Goal: Information Seeking & Learning: Learn about a topic

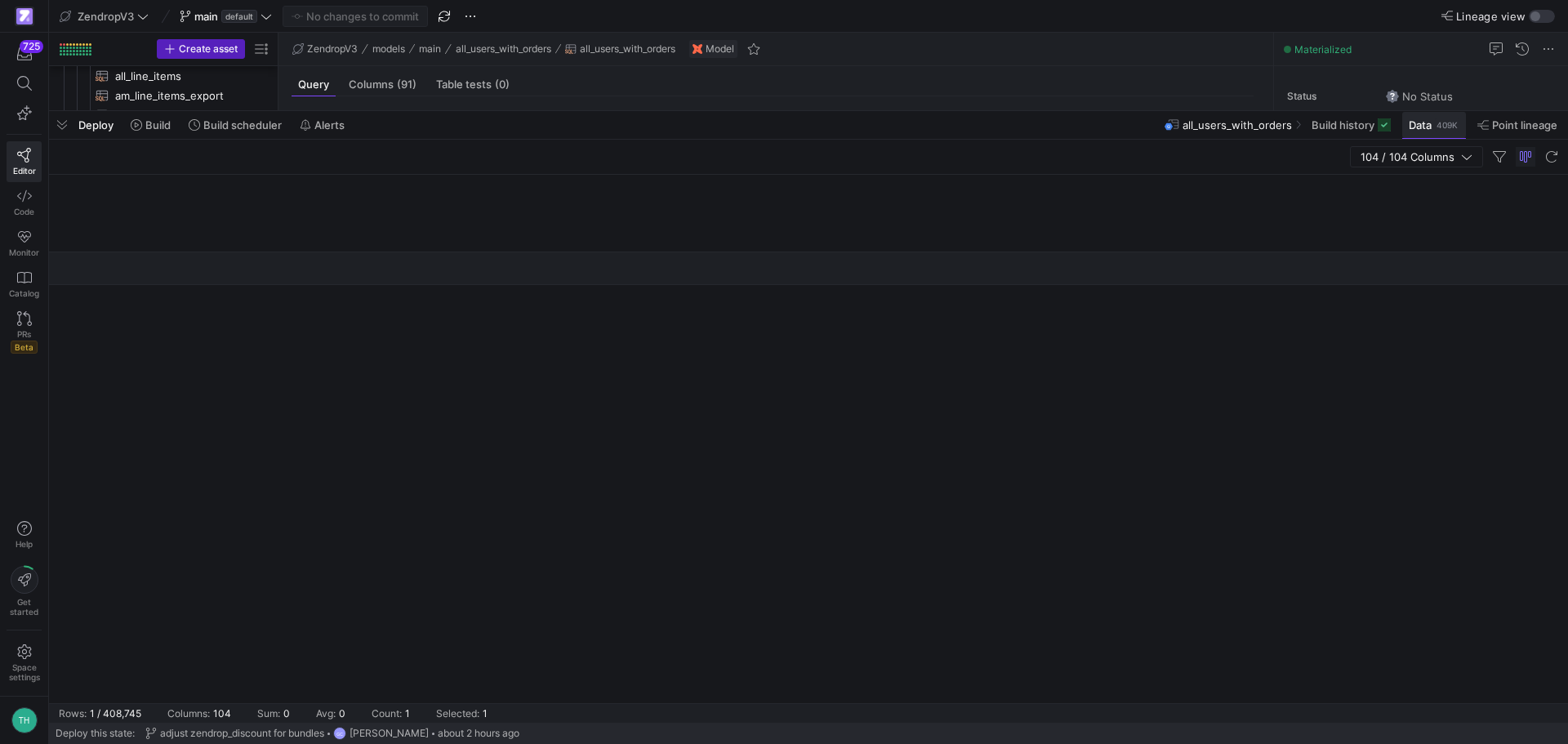
scroll to position [0, 2595]
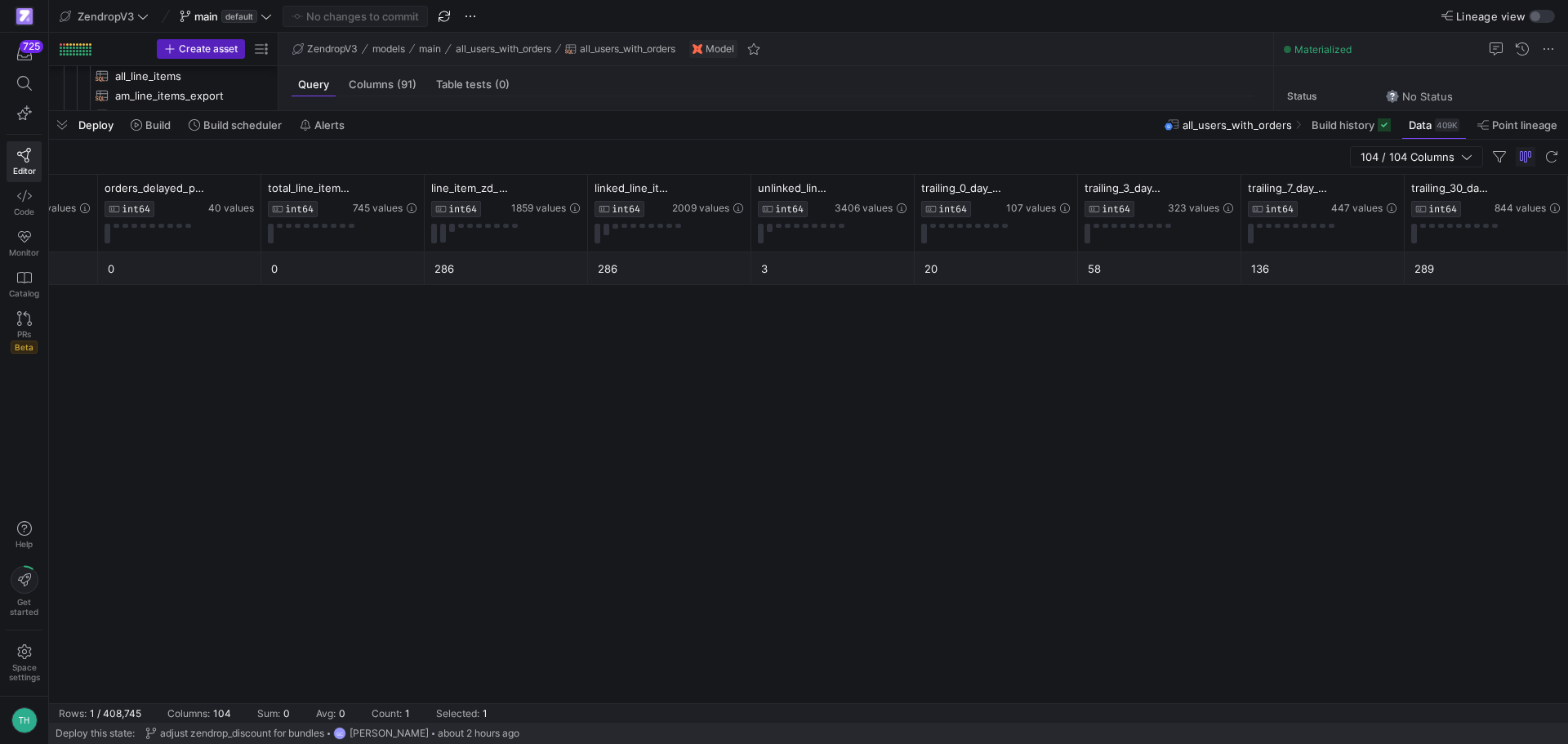
click at [1425, 125] on span "Data" at bounding box center [1421, 125] width 23 height 13
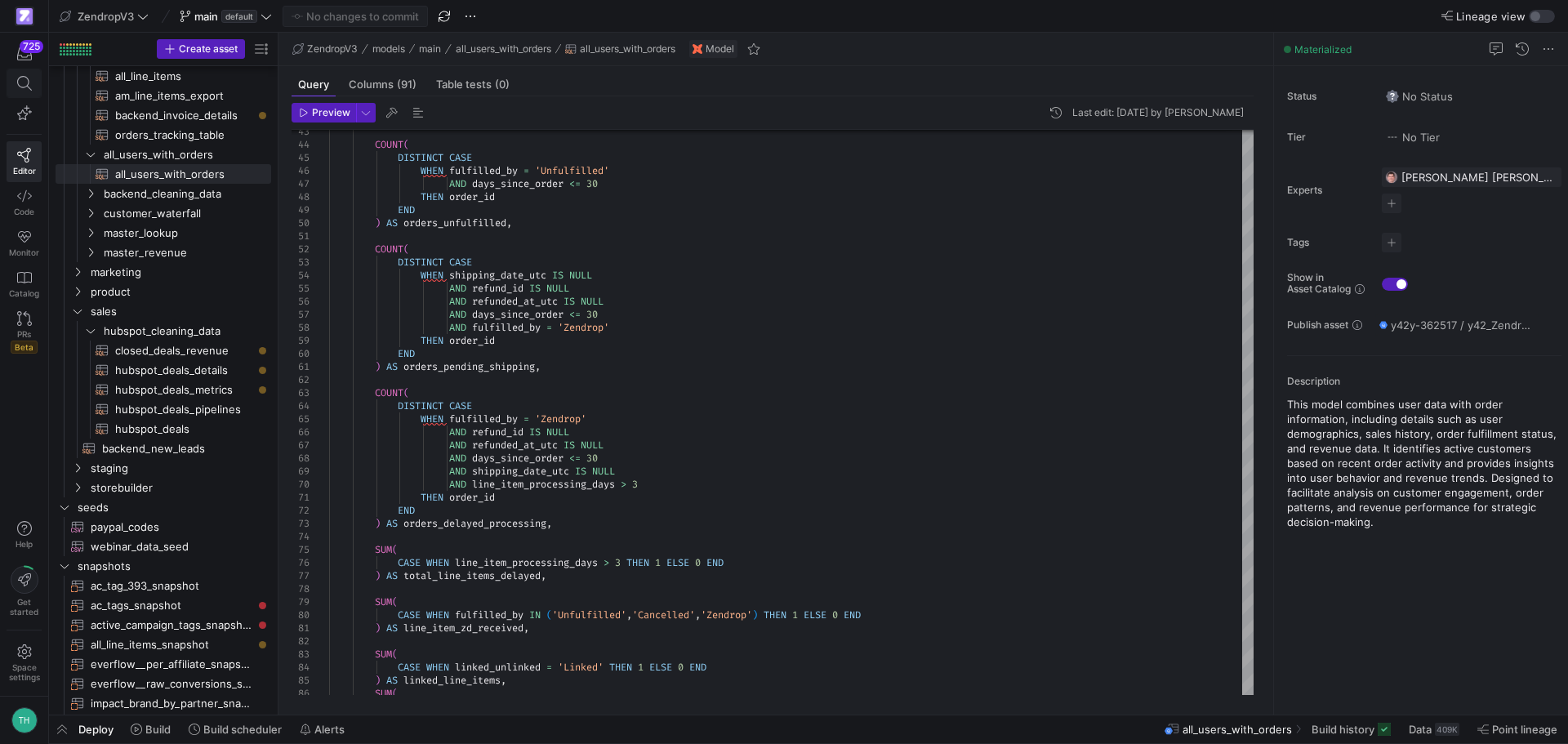
click at [31, 77] on icon at bounding box center [25, 84] width 15 height 15
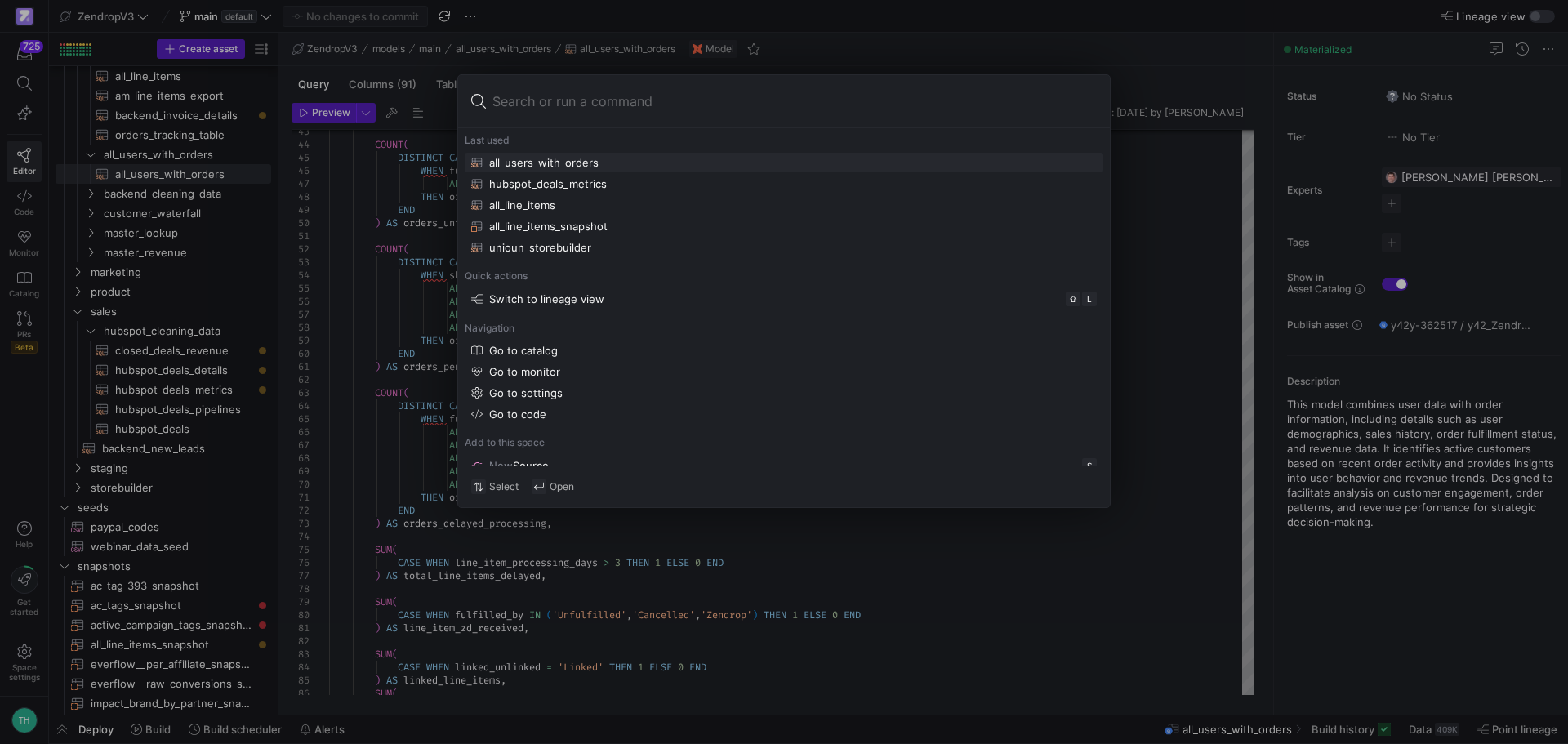
click at [128, 174] on div at bounding box center [784, 372] width 1568 height 744
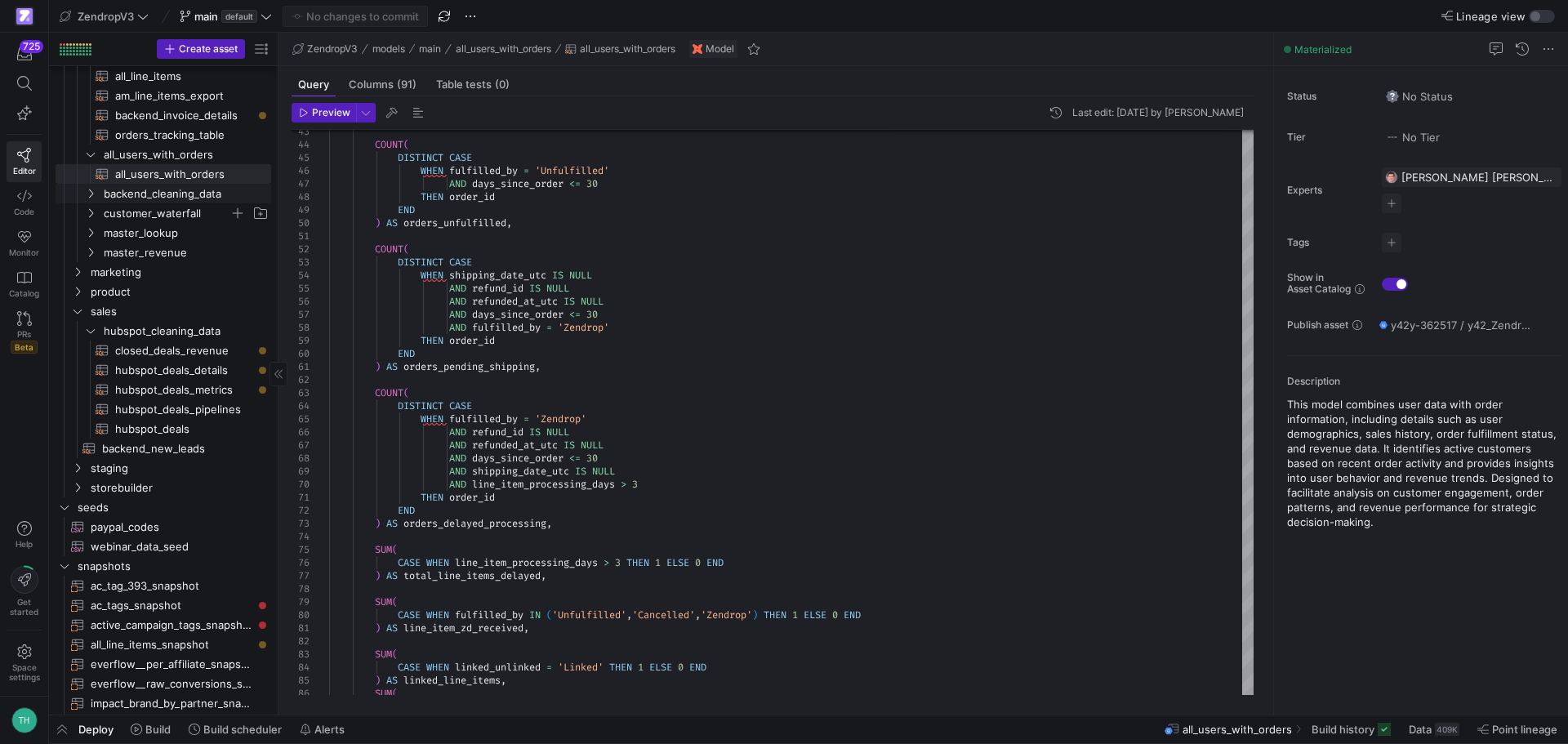
scroll to position [173, 0]
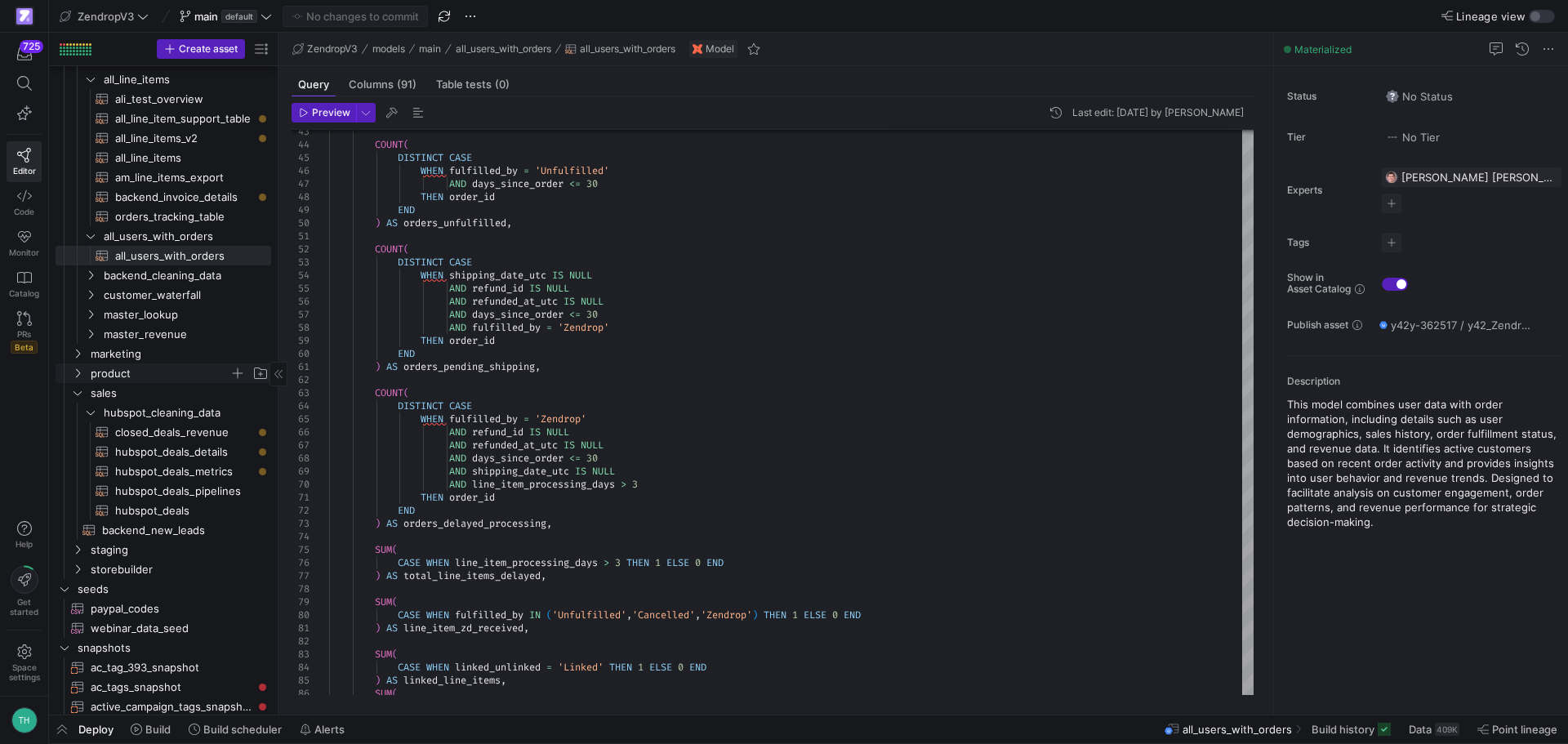
click at [122, 369] on span "product" at bounding box center [161, 373] width 139 height 19
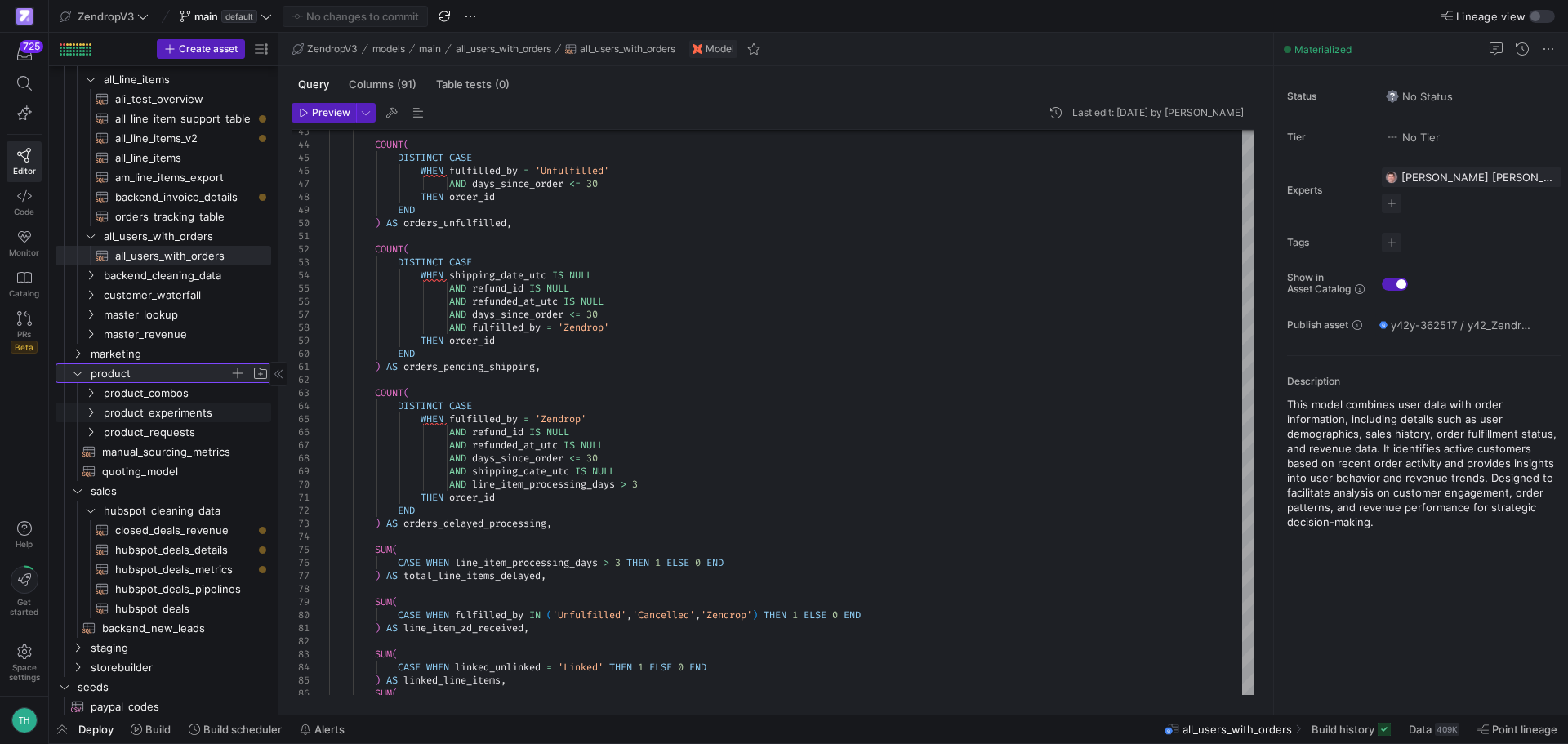
scroll to position [255, 0]
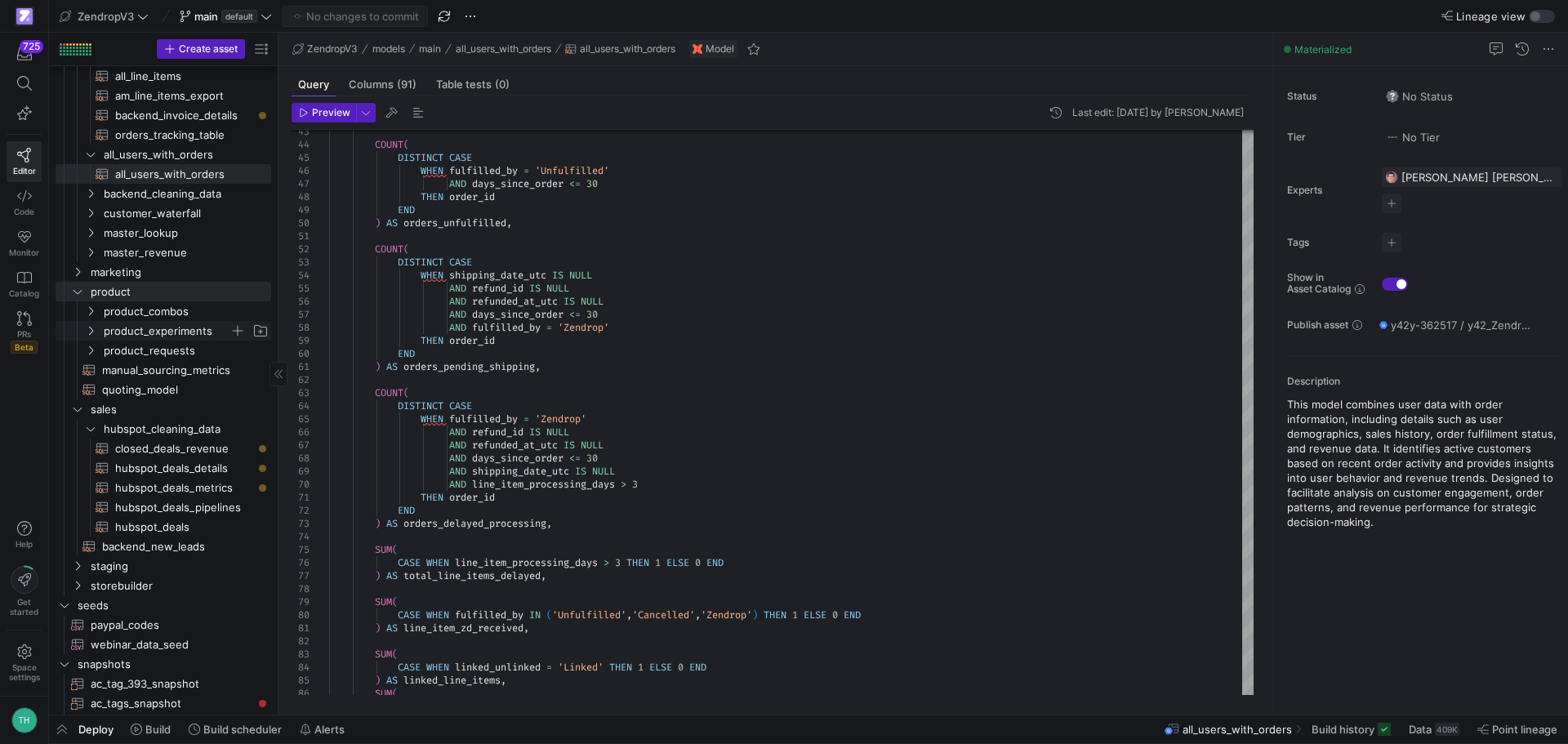
click at [152, 335] on span "product_experiments" at bounding box center [166, 331] width 126 height 19
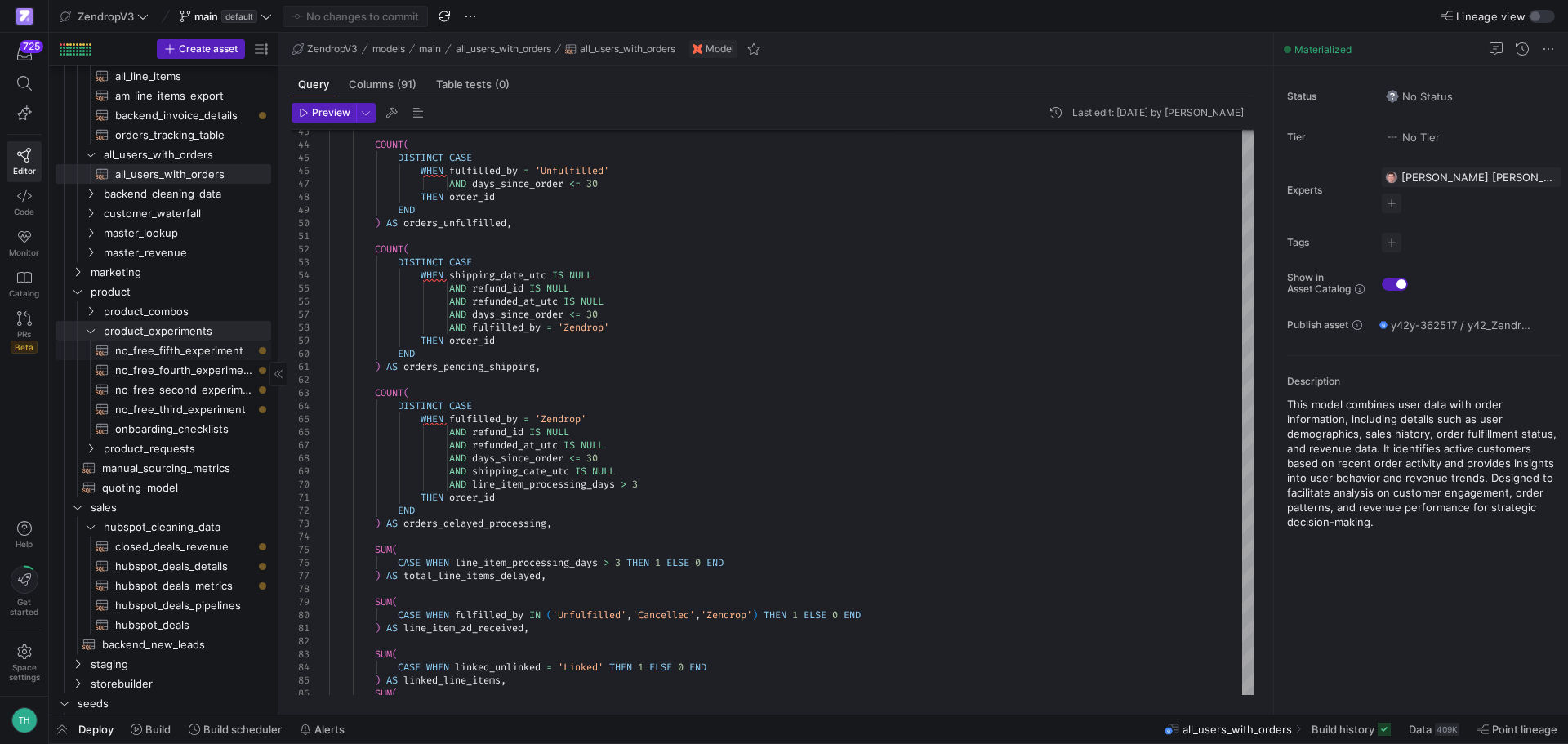
click at [177, 349] on span "no_free_fifth_experiment​​​​​​​​​​" at bounding box center [184, 350] width 137 height 19
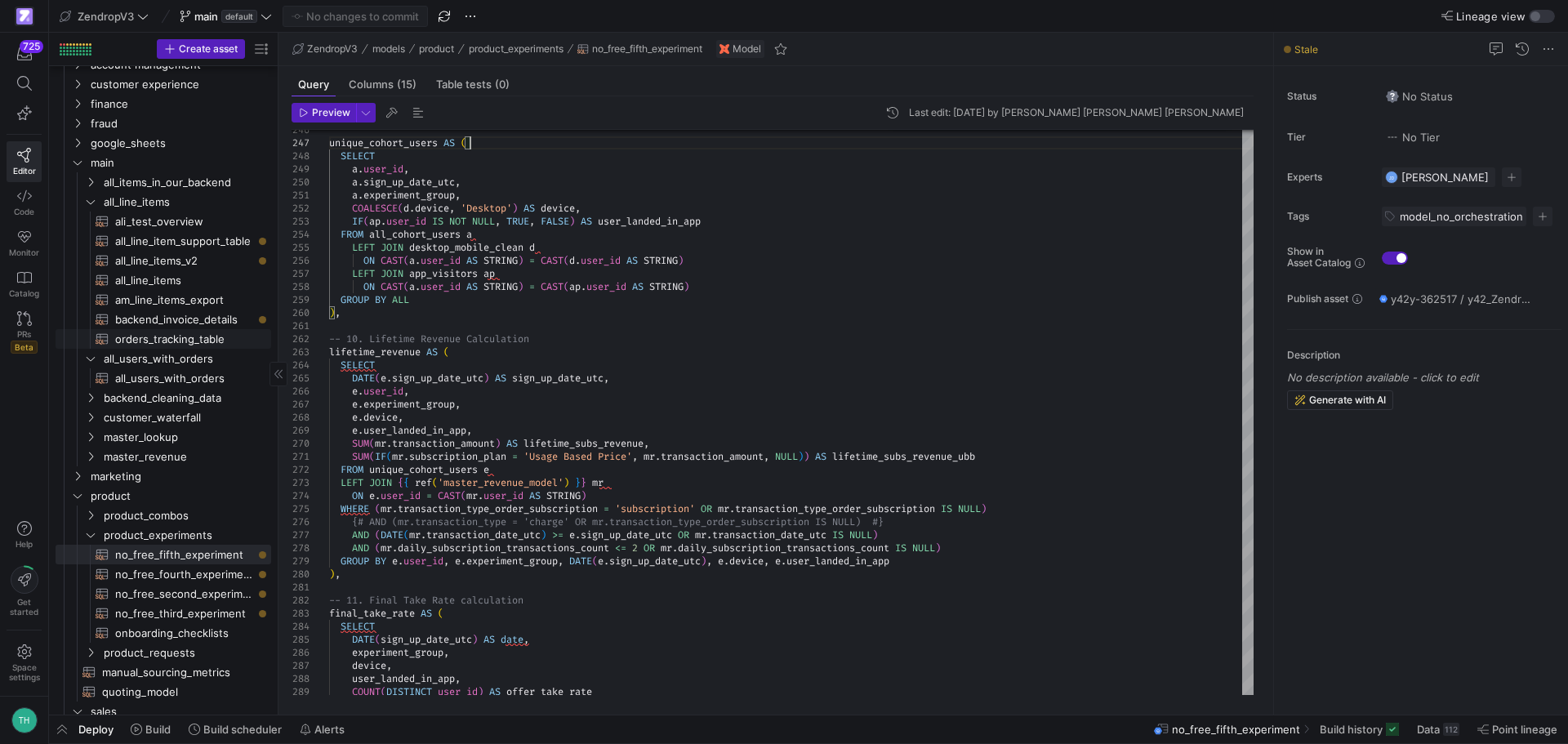
scroll to position [10, 0]
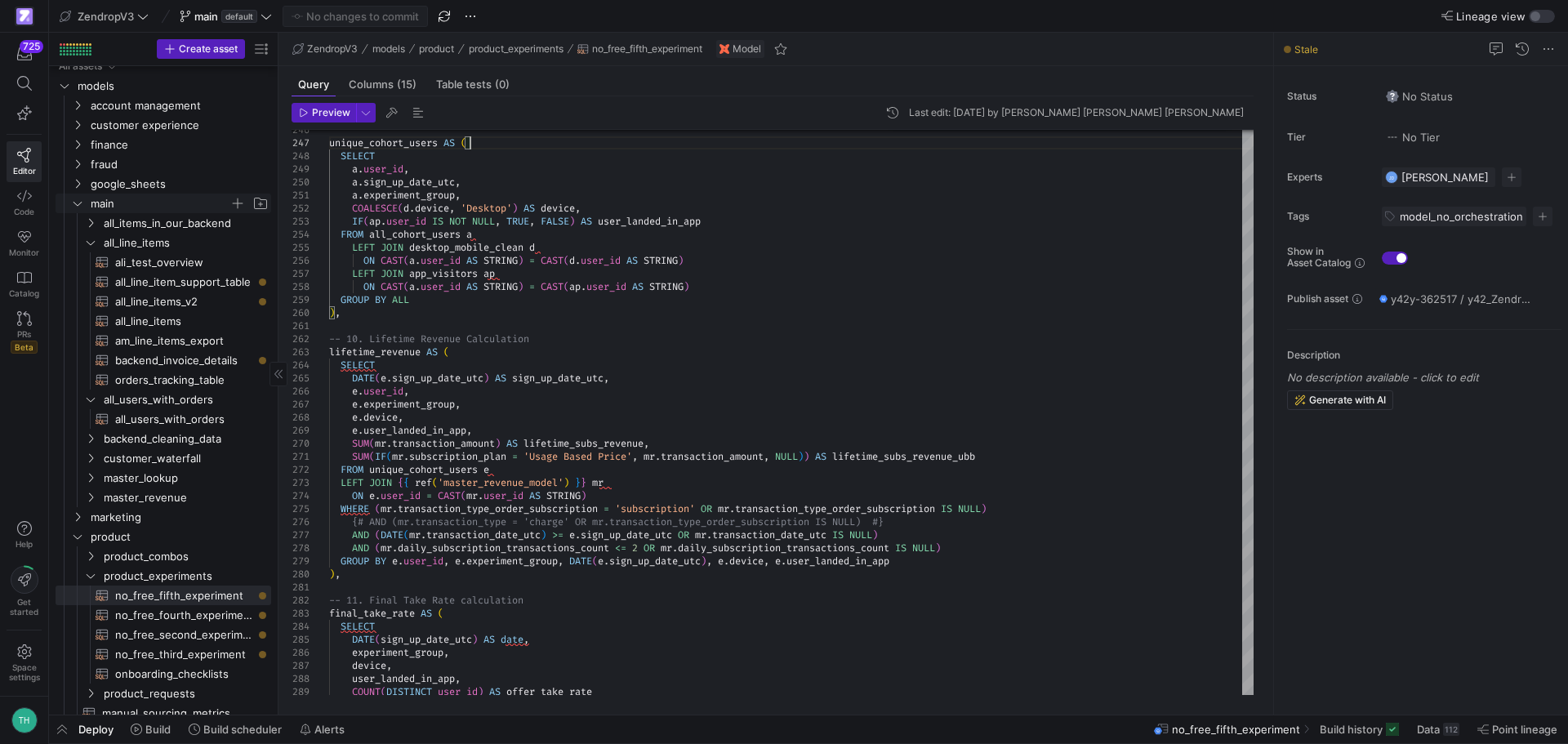
click at [76, 201] on icon "Press SPACE to select this row." at bounding box center [78, 204] width 12 height 10
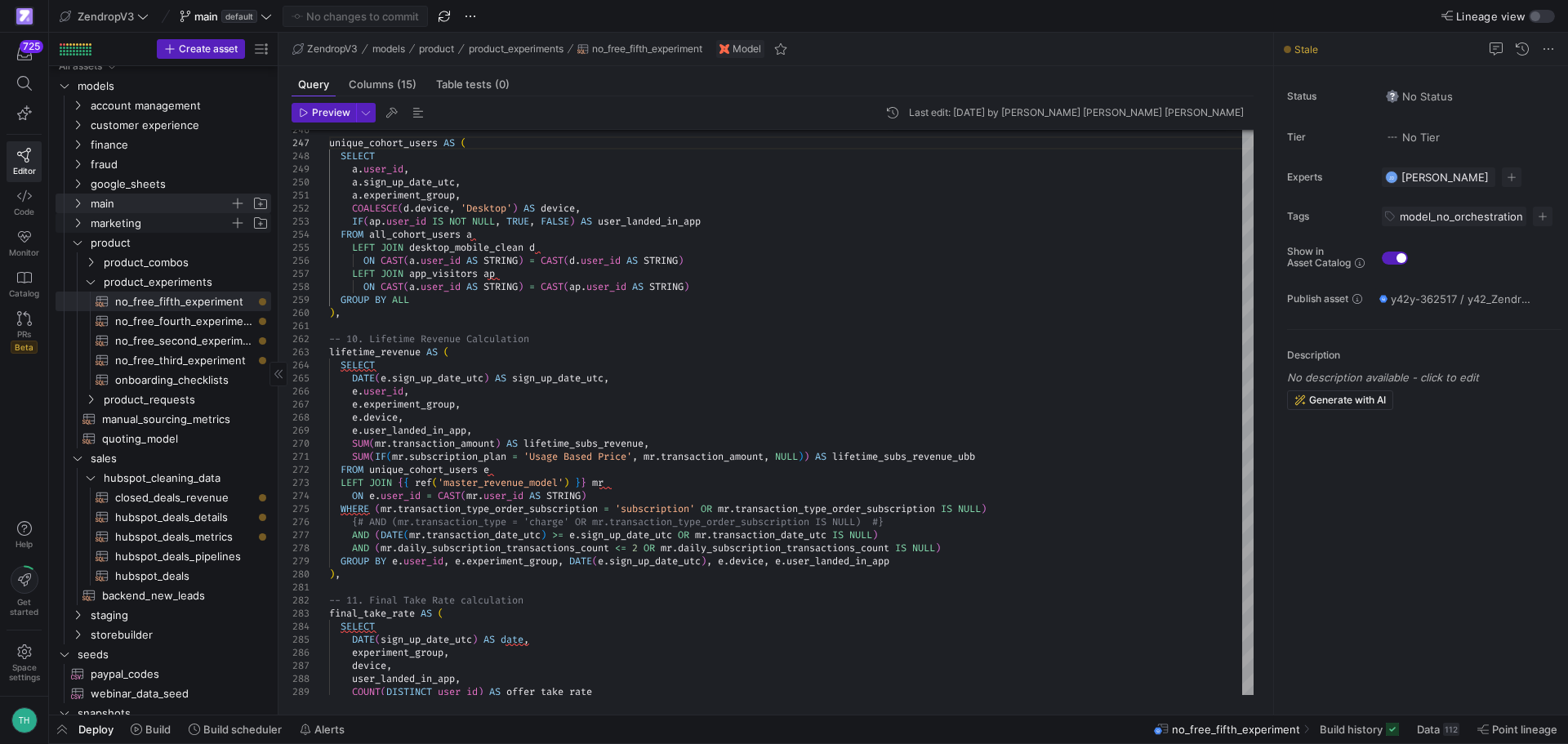
click at [89, 222] on span "marketing" at bounding box center [170, 223] width 201 height 18
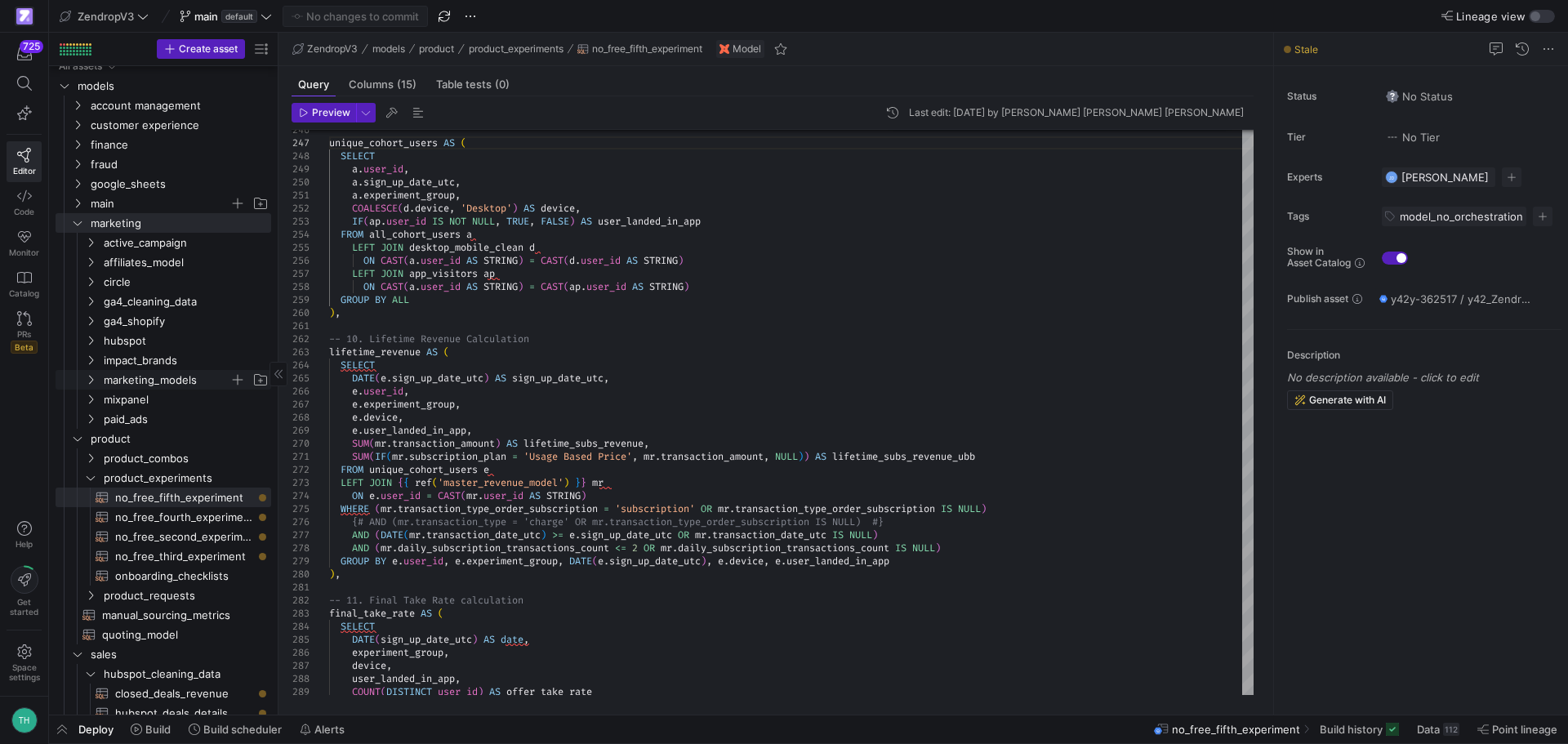
click at [139, 380] on span "marketing_models" at bounding box center [166, 380] width 126 height 19
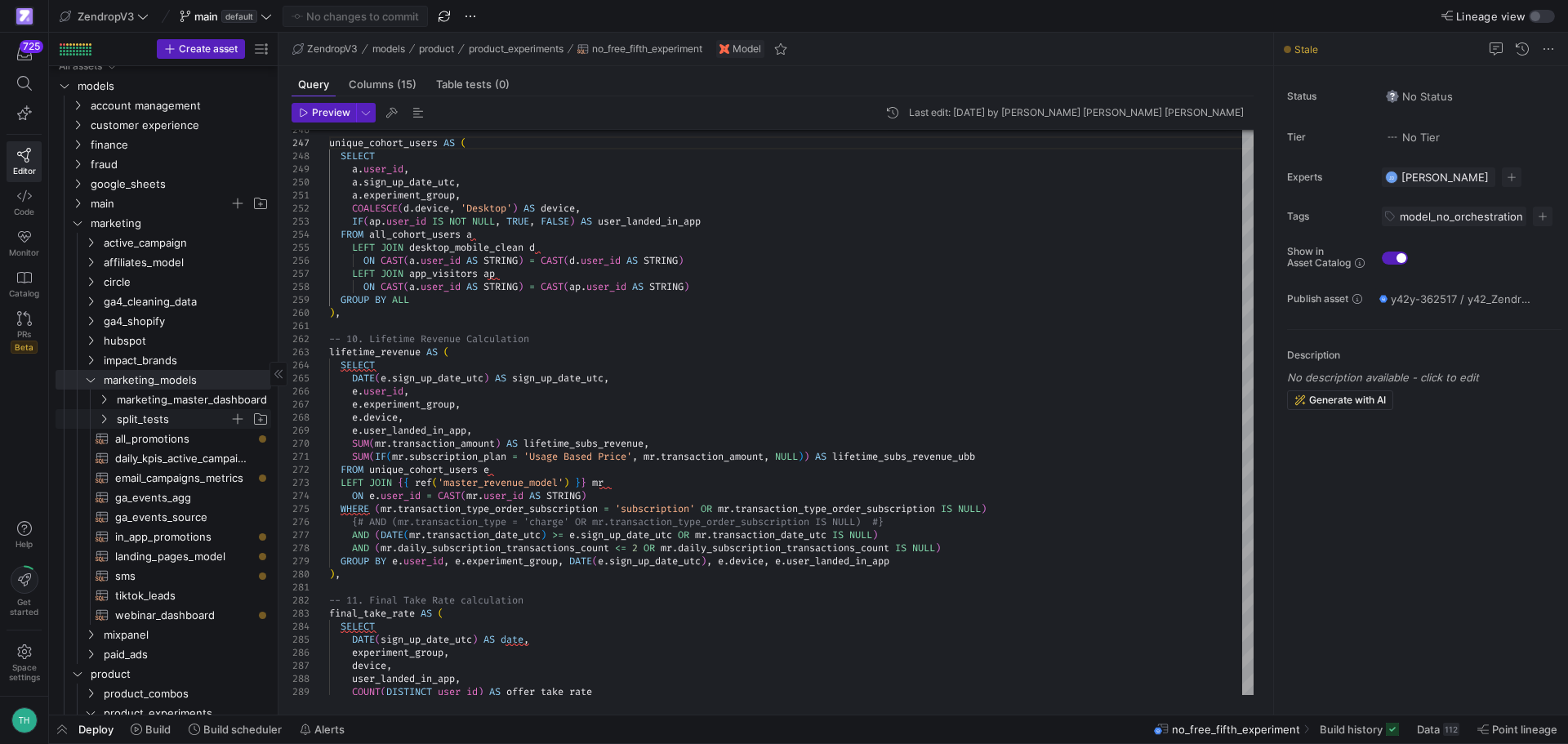
click at [134, 416] on span "split_tests" at bounding box center [173, 419] width 113 height 19
click at [137, 501] on span "080425_up_checkout_64off_year_plus​​​​​​​​​​" at bounding box center [190, 497] width 124 height 19
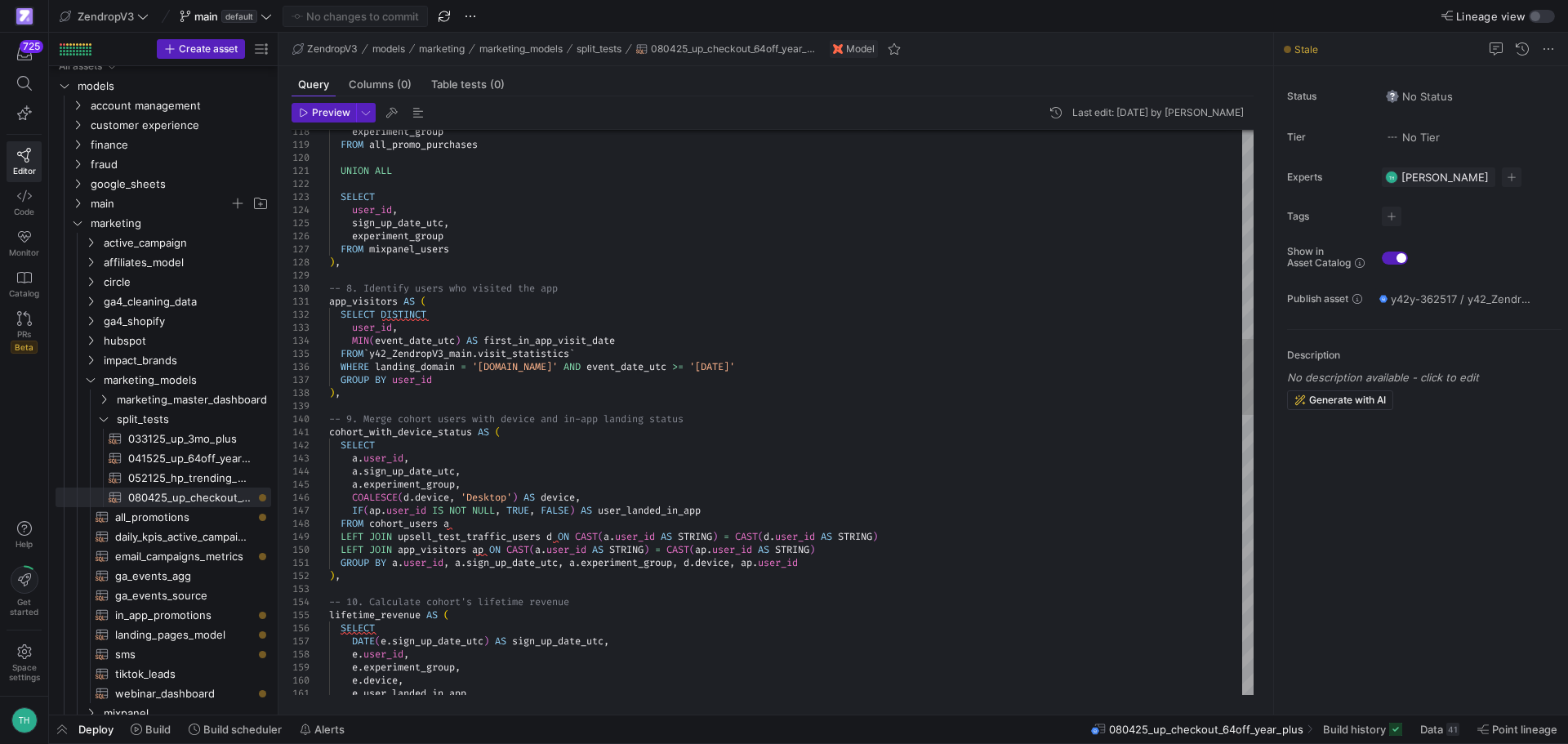
click at [365, 302] on div "e . experiment_group , e . device , e . user_landed_in_app , lifetime_revenue A…" at bounding box center [791, 673] width 925 height 4180
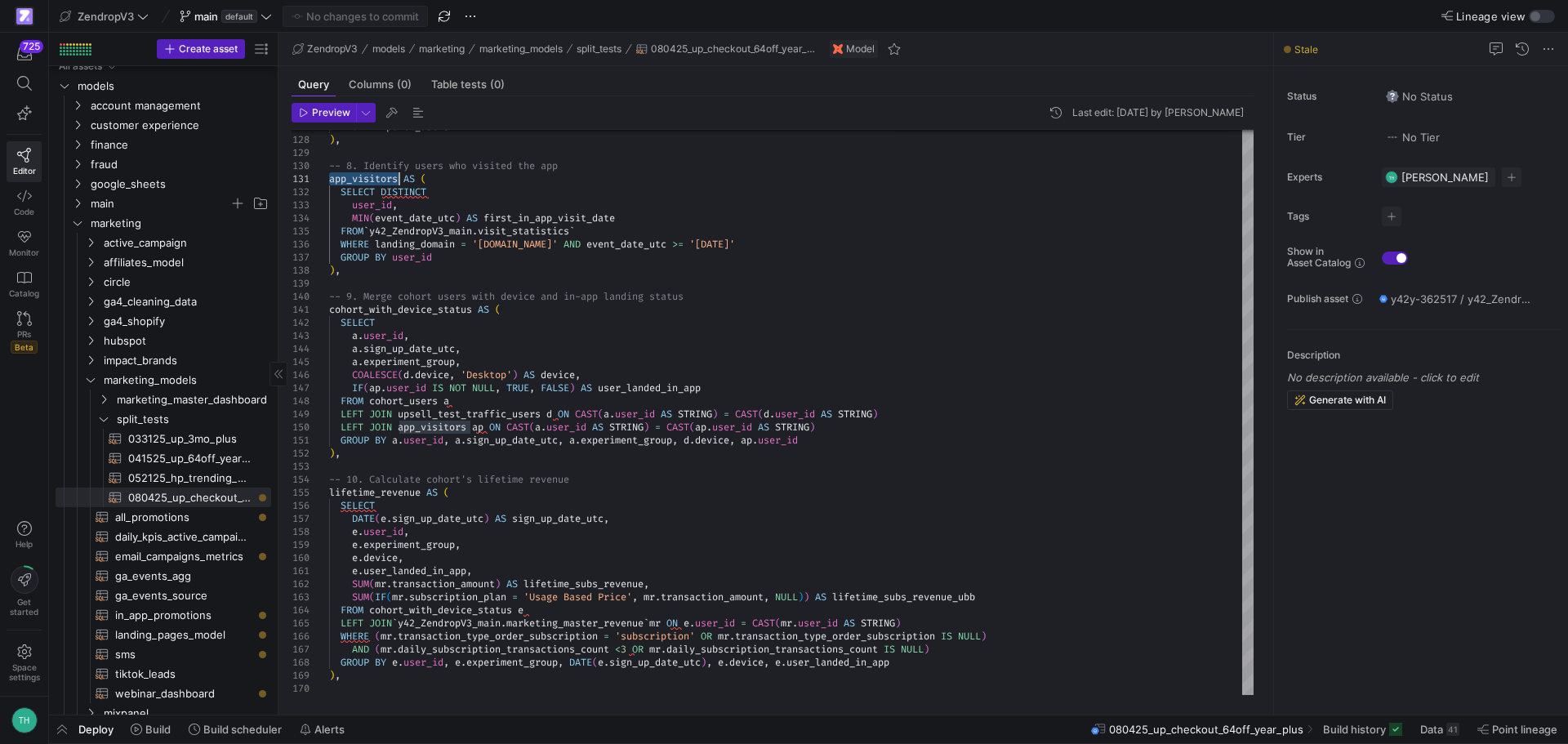
scroll to position [336, 0]
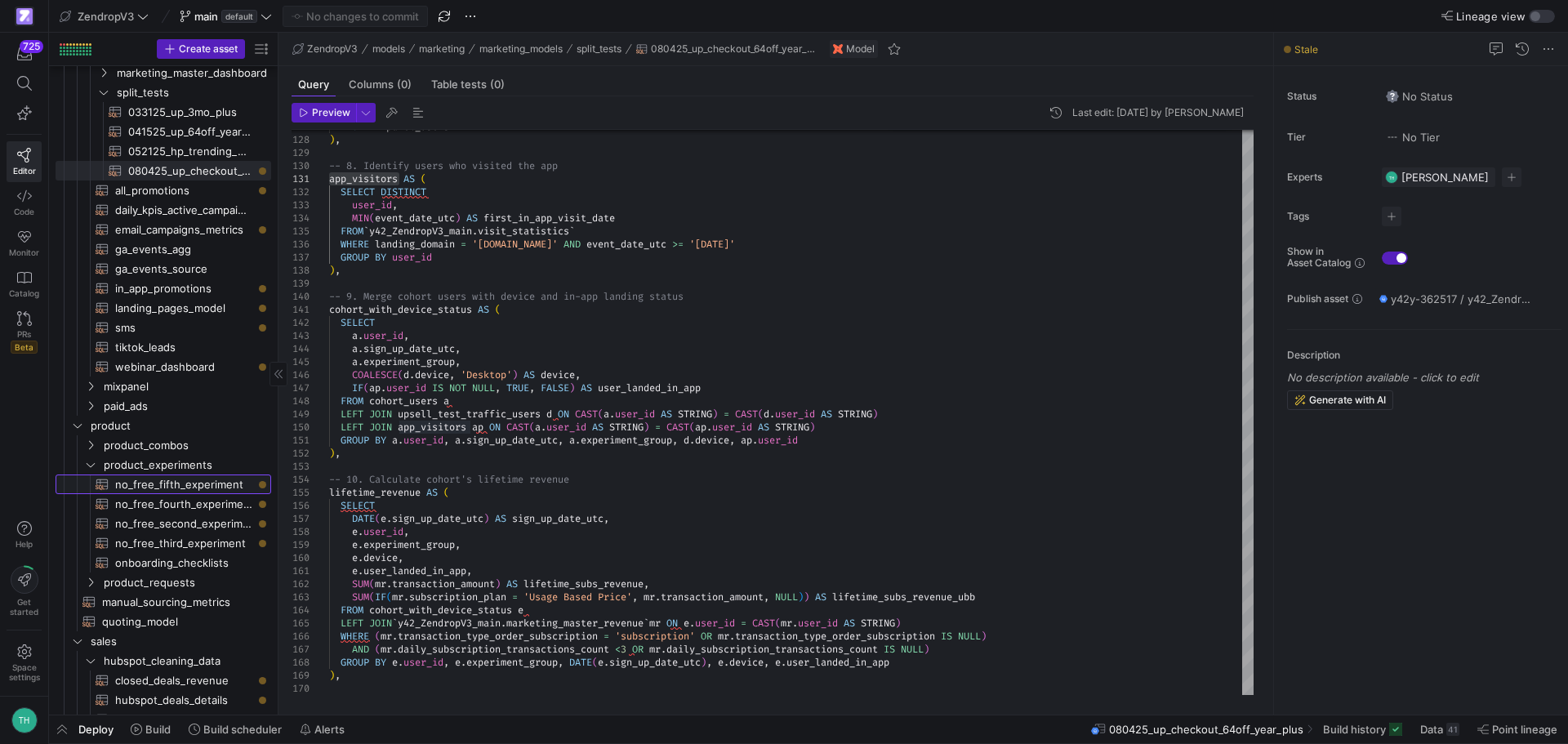
click at [182, 483] on span "no_free_fifth_experiment​​​​​​​​​​" at bounding box center [184, 484] width 137 height 19
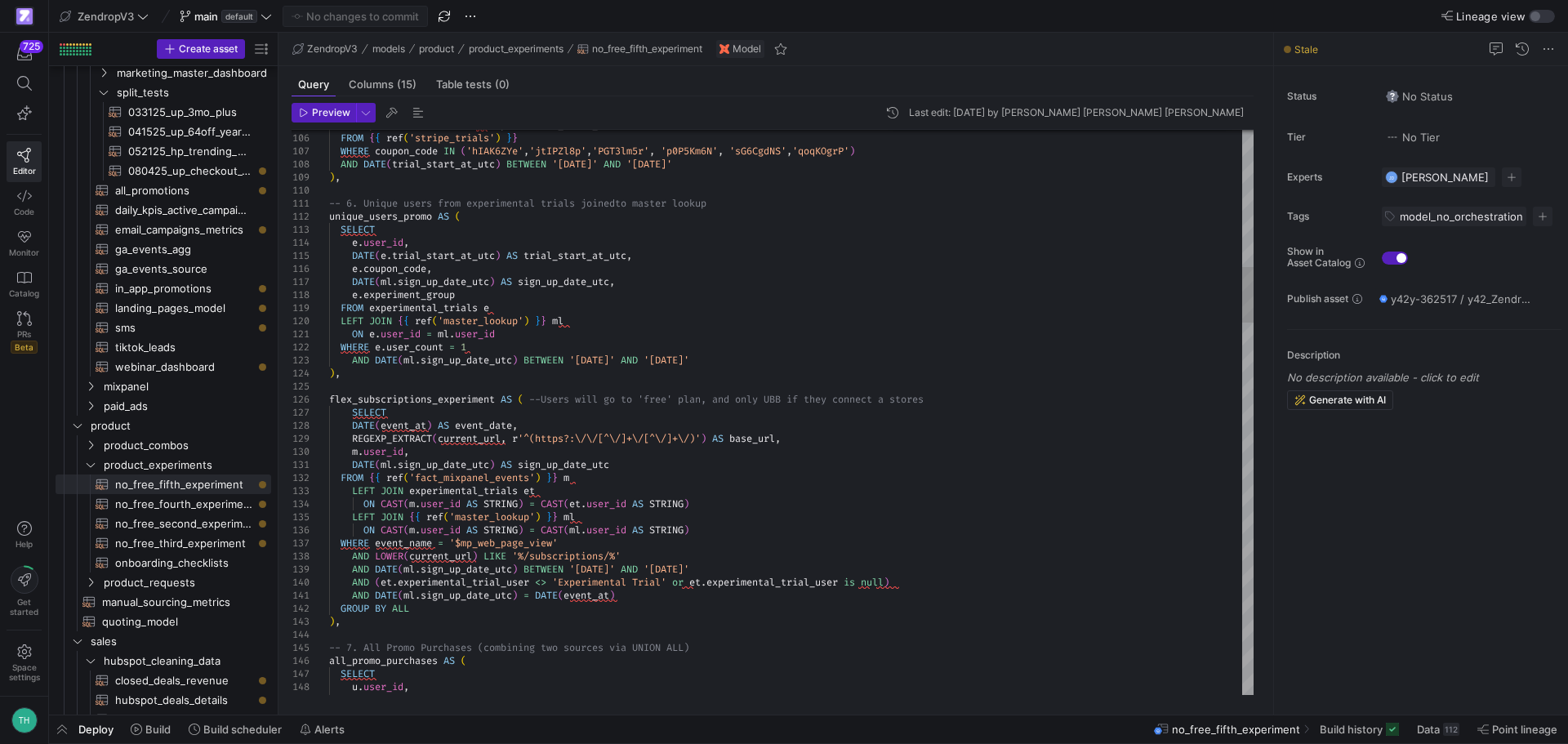
type textarea "ON e.user_id = ml.user_id WHERE e.user_count = 1 AND DATE(ml.sign_up_date_utc) …"
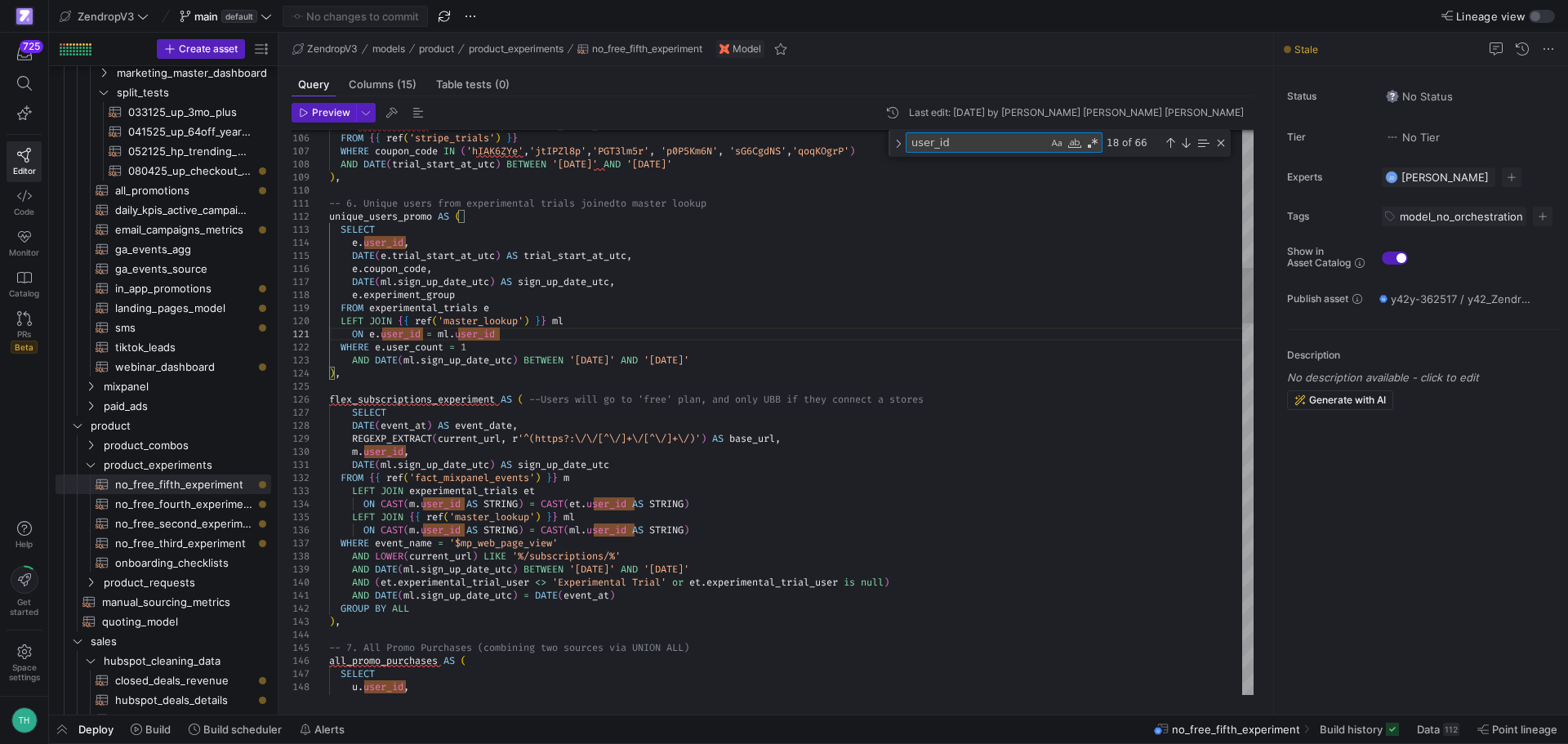
type textarea "v"
type textarea "DATE(ml.sign_up_date_utc) AS sign_up_date_utc FROM {{ ref('fact_mixpanel_events…"
type textarea "vis"
type textarea "UNION ALL SELECT user_id, sign_up_date_utc, experiment_group FROM mixpanel_user…"
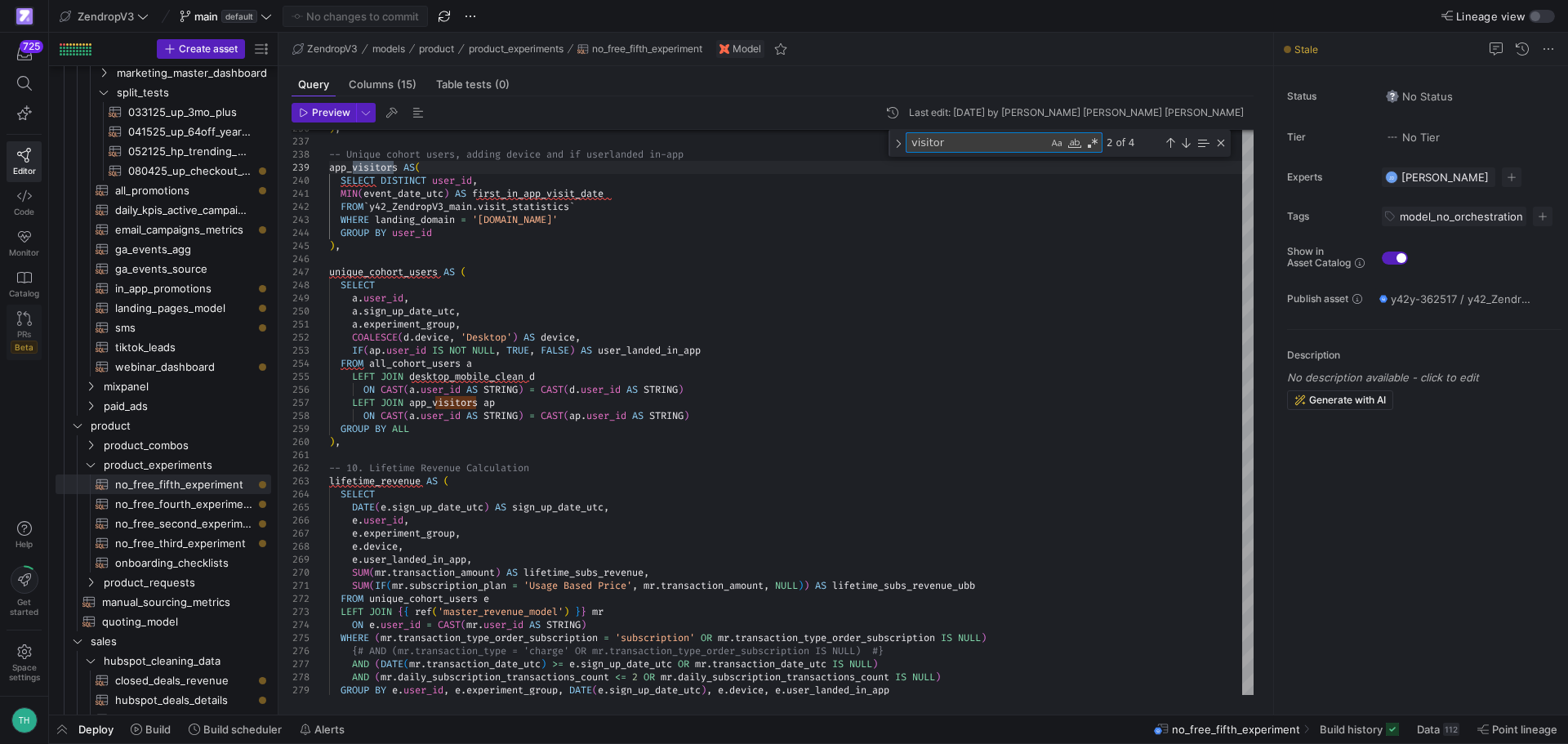
type textarea "visitor"
